Goal: Find specific page/section

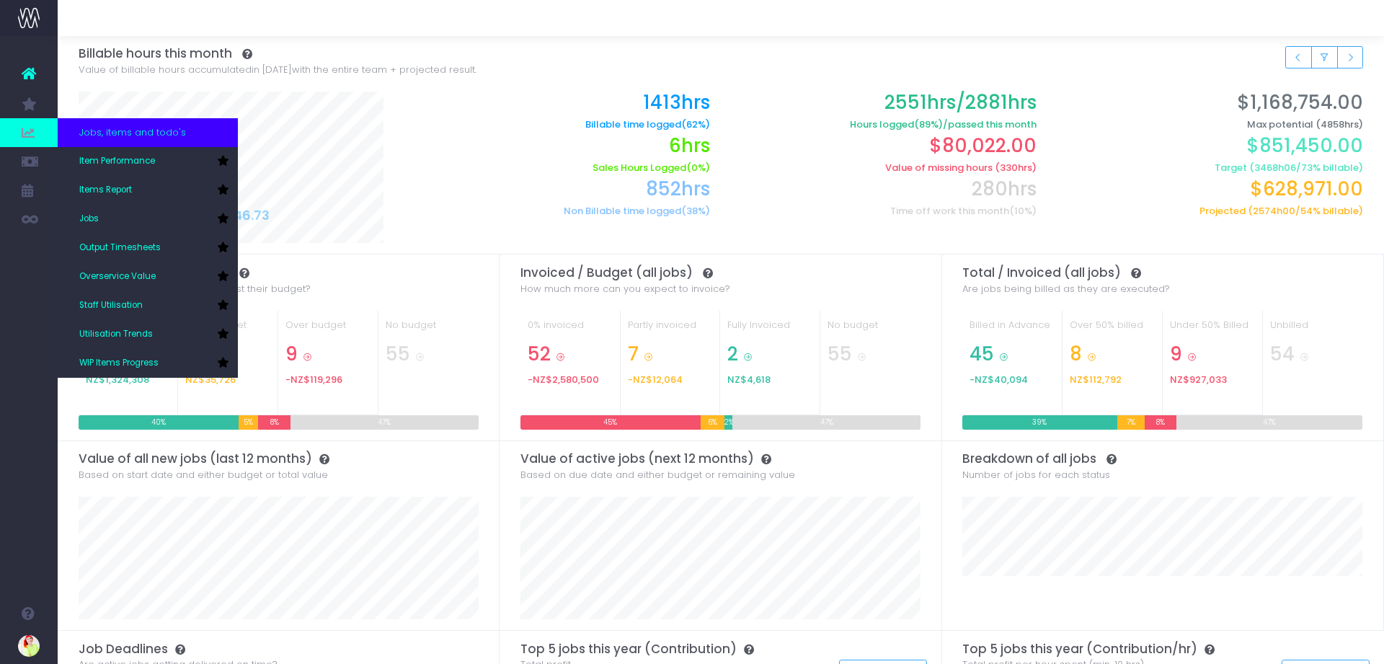
click at [27, 134] on icon at bounding box center [29, 133] width 14 height 16
click at [151, 301] on link "Staff Utilisation" at bounding box center [148, 305] width 180 height 29
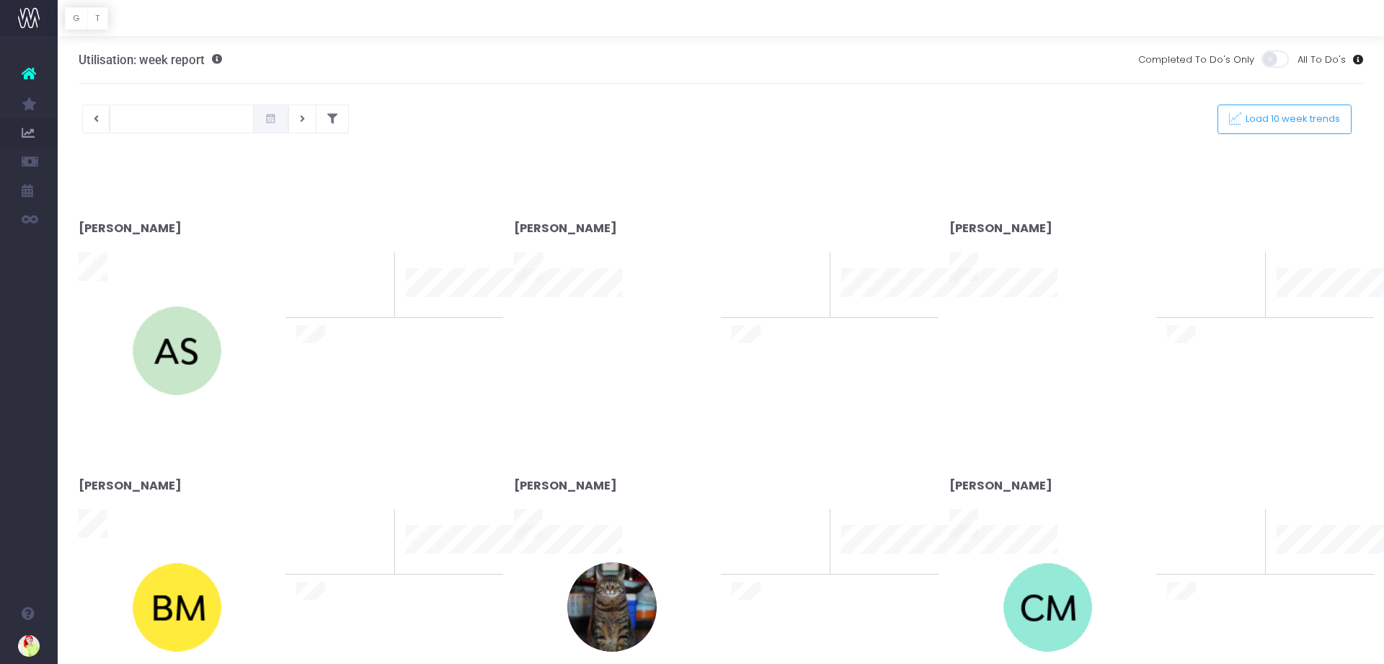
type input "[DATE]"
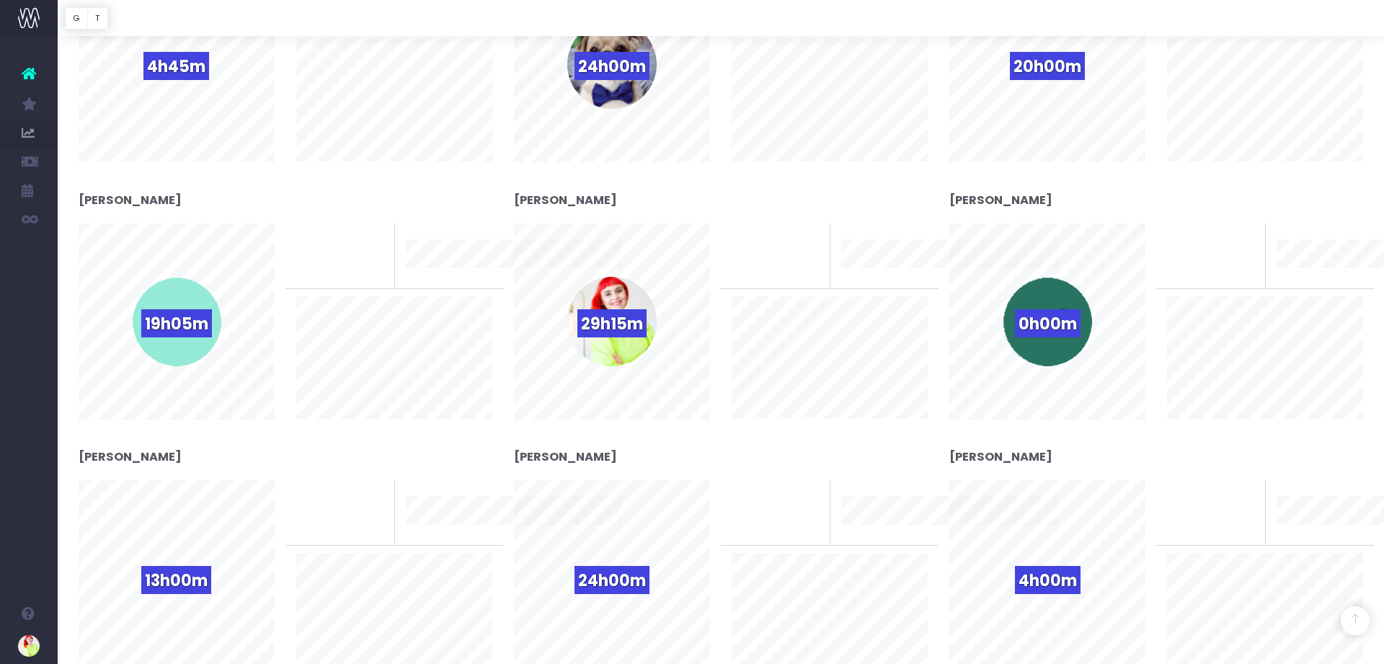
scroll to position [2213, 0]
